Goal: Task Accomplishment & Management: Use online tool/utility

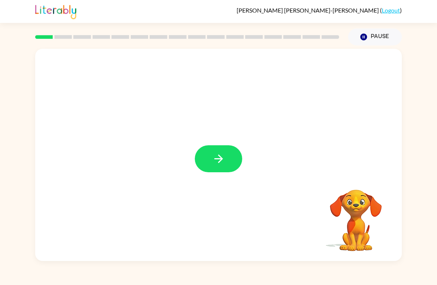
click at [224, 165] on icon "button" at bounding box center [218, 158] width 13 height 13
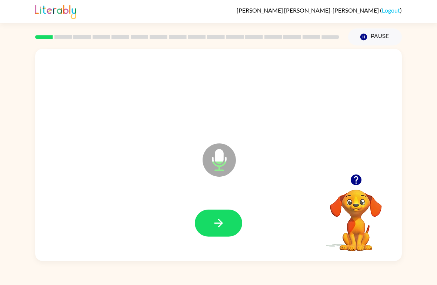
click at [225, 222] on icon "button" at bounding box center [218, 223] width 13 height 13
click at [213, 218] on icon "button" at bounding box center [218, 223] width 13 height 13
click at [223, 222] on icon "button" at bounding box center [218, 223] width 13 height 13
click at [216, 226] on icon "button" at bounding box center [218, 223] width 13 height 13
click at [225, 224] on icon "button" at bounding box center [218, 223] width 13 height 13
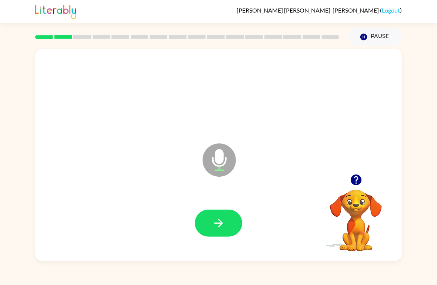
click at [221, 221] on icon "button" at bounding box center [218, 223] width 13 height 13
click at [218, 231] on button "button" at bounding box center [218, 223] width 47 height 27
click at [219, 226] on icon "button" at bounding box center [218, 223] width 9 height 9
click at [218, 223] on icon "button" at bounding box center [218, 223] width 13 height 13
click at [221, 223] on icon "button" at bounding box center [218, 223] width 9 height 9
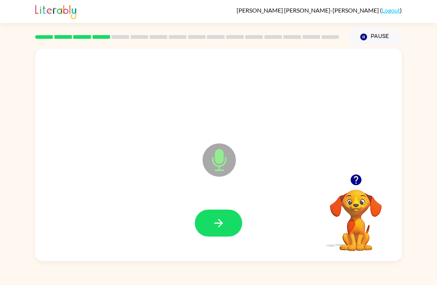
click at [212, 225] on icon "button" at bounding box center [218, 223] width 13 height 13
click at [221, 223] on icon "button" at bounding box center [218, 223] width 9 height 9
click at [216, 236] on button "button" at bounding box center [218, 223] width 47 height 27
click at [215, 227] on icon "button" at bounding box center [218, 223] width 13 height 13
click at [223, 237] on button "button" at bounding box center [218, 223] width 47 height 27
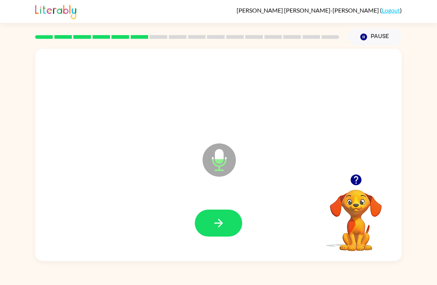
click at [220, 220] on icon "button" at bounding box center [218, 223] width 13 height 13
click at [227, 222] on button "button" at bounding box center [218, 223] width 47 height 27
click at [221, 222] on icon "button" at bounding box center [218, 223] width 13 height 13
click at [223, 219] on icon "button" at bounding box center [218, 223] width 13 height 13
click at [223, 222] on icon "button" at bounding box center [218, 223] width 13 height 13
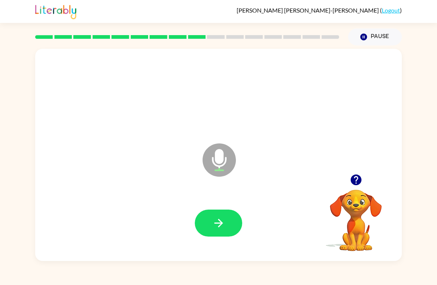
click at [226, 229] on button "button" at bounding box center [218, 223] width 47 height 27
click at [215, 218] on icon "button" at bounding box center [218, 223] width 13 height 13
click at [216, 225] on icon "button" at bounding box center [218, 223] width 13 height 13
click at [214, 221] on icon "button" at bounding box center [218, 223] width 13 height 13
click at [222, 219] on icon "button" at bounding box center [218, 223] width 13 height 13
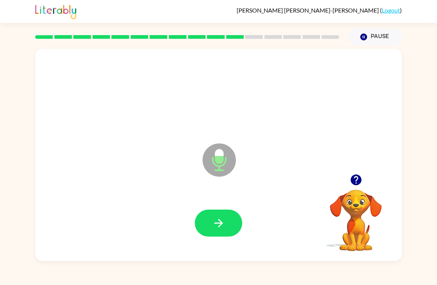
click at [222, 219] on icon "button" at bounding box center [218, 223] width 13 height 13
click at [224, 219] on icon "button" at bounding box center [218, 223] width 13 height 13
click at [215, 224] on icon "button" at bounding box center [218, 223] width 9 height 9
click at [215, 233] on button "button" at bounding box center [218, 223] width 47 height 27
click at [213, 237] on button "button" at bounding box center [218, 223] width 47 height 27
